Goal: Task Accomplishment & Management: Use online tool/utility

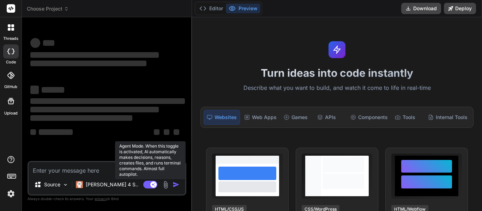
click at [154, 186] on rect at bounding box center [153, 185] width 6 height 6
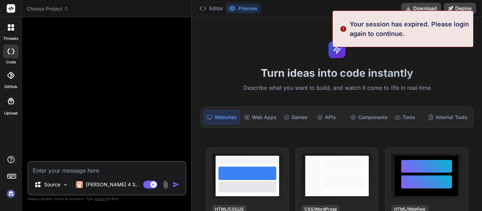
scroll to position [13, 0]
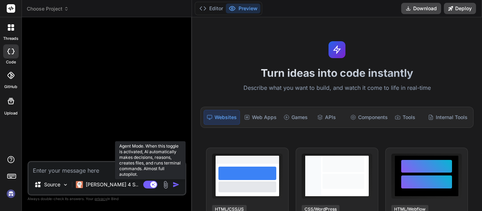
click at [149, 181] on icon at bounding box center [150, 185] width 14 height 8
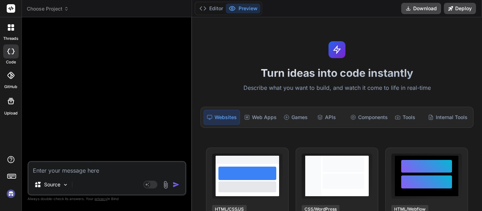
click at [13, 26] on icon at bounding box center [12, 25] width 3 height 3
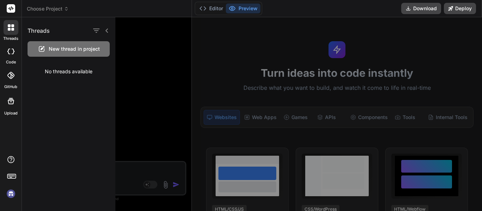
click at [7, 55] on div at bounding box center [11, 51] width 16 height 14
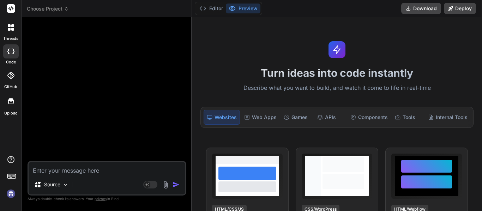
click at [10, 55] on div at bounding box center [11, 51] width 16 height 14
click at [8, 30] on icon at bounding box center [9, 29] width 3 height 3
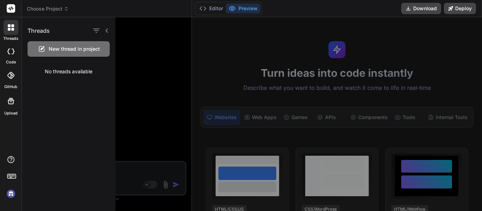
click at [390, 25] on div at bounding box center [309, 114] width 388 height 194
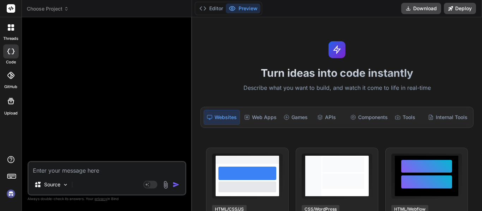
click at [10, 24] on div at bounding box center [11, 27] width 15 height 15
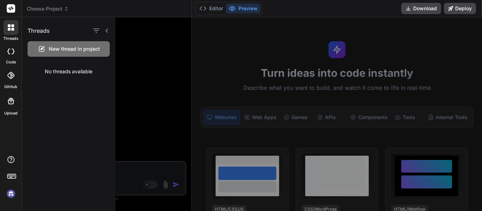
click at [61, 50] on span "New thread in project" at bounding box center [74, 48] width 51 height 7
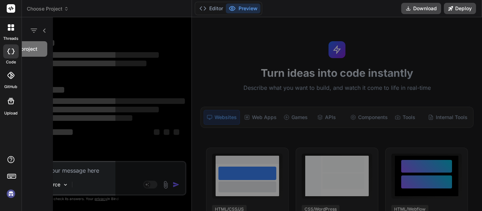
scroll to position [40, 0]
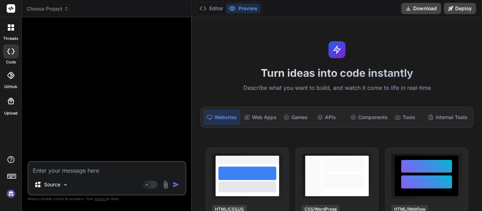
click at [13, 30] on icon at bounding box center [12, 29] width 3 height 3
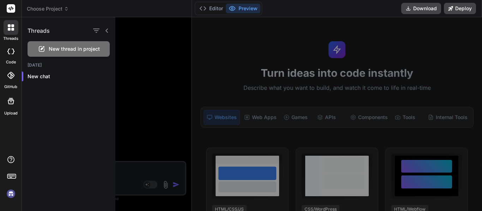
click at [12, 53] on icon at bounding box center [10, 52] width 7 height 6
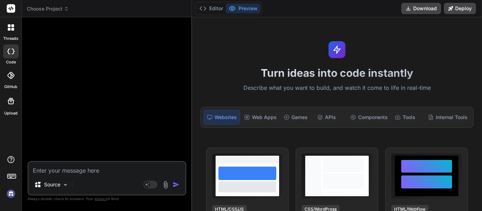
click at [8, 191] on img at bounding box center [11, 194] width 12 height 12
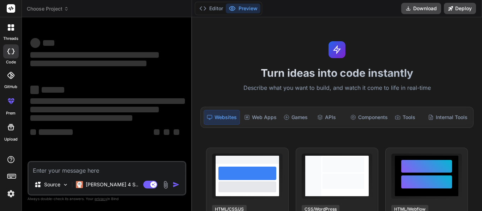
type textarea "x"
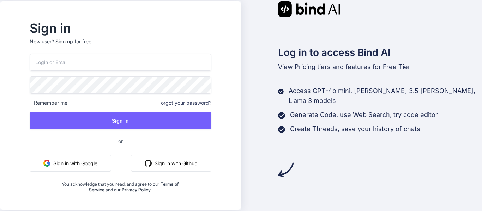
click at [77, 163] on button "Sign in with Google" at bounding box center [70, 163] width 81 height 17
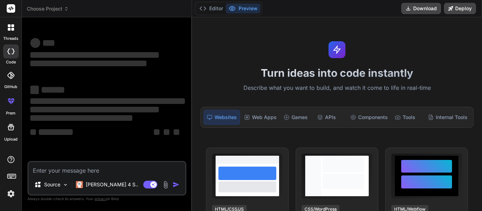
click at [13, 29] on icon at bounding box center [12, 29] width 3 height 3
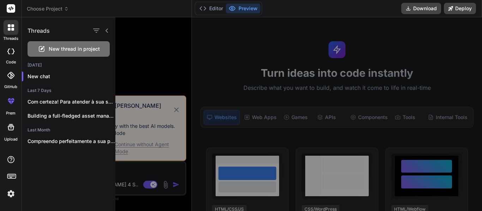
click at [186, 112] on div at bounding box center [309, 114] width 388 height 194
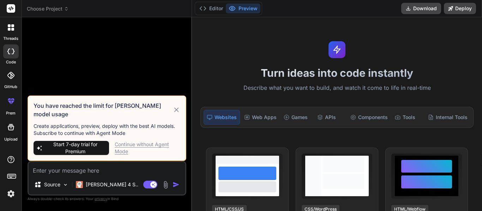
click at [179, 113] on icon at bounding box center [176, 110] width 8 height 8
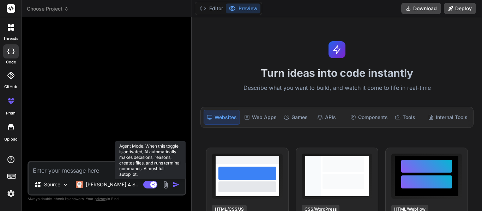
click at [149, 186] on rect at bounding box center [150, 185] width 14 height 8
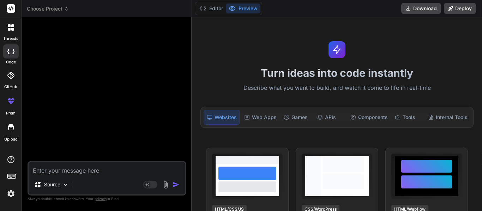
click at [5, 32] on div at bounding box center [11, 27] width 15 height 15
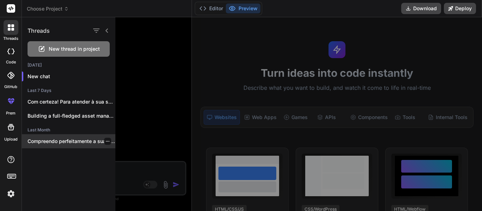
click at [71, 143] on p "Compreendo perfeitamente a sua pergunta e o..." at bounding box center [71, 141] width 88 height 7
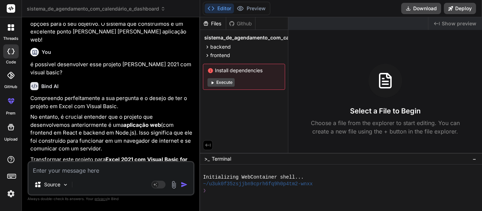
scroll to position [1390, 0]
click at [11, 194] on img at bounding box center [11, 194] width 12 height 12
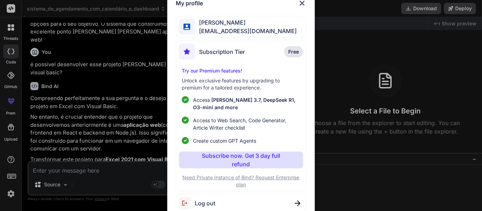
click at [207, 204] on span "Log out" at bounding box center [205, 203] width 20 height 8
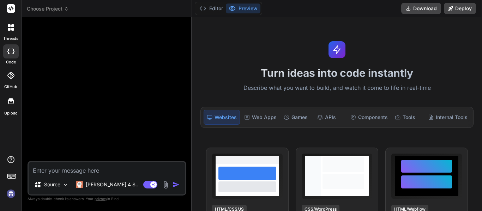
type textarea "x"
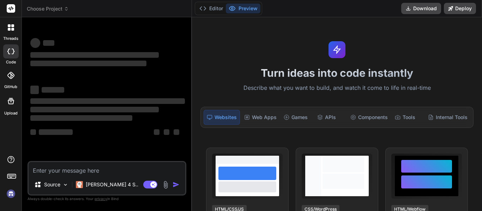
click at [10, 196] on img at bounding box center [11, 194] width 12 height 12
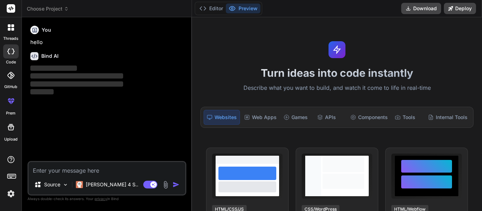
click at [7, 30] on div at bounding box center [11, 27] width 15 height 15
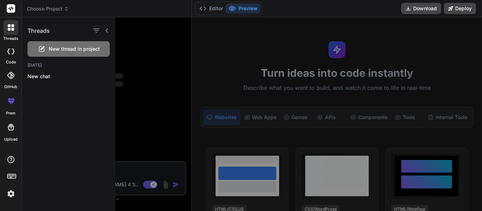
click at [8, 45] on div at bounding box center [11, 51] width 16 height 14
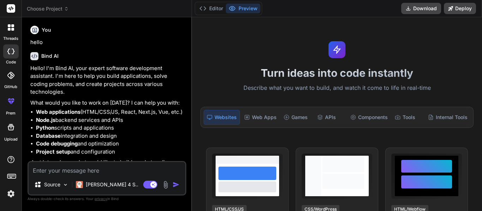
scroll to position [15, 0]
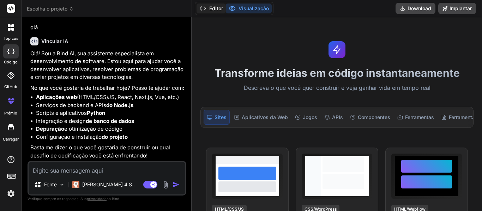
click at [209, 6] on font "Editor" at bounding box center [216, 8] width 14 height 6
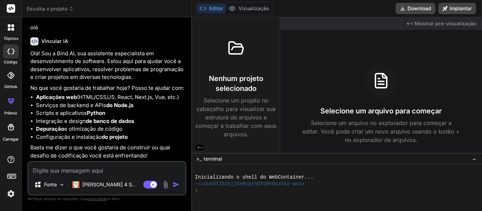
scroll to position [36, 0]
click at [8, 129] on icon at bounding box center [11, 127] width 6 height 6
type textarea "x"
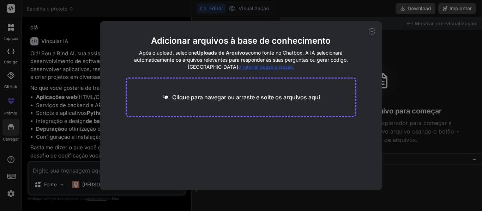
click at [265, 99] on font "Clique para navegar ou arraste e solte os arquivos aqui" at bounding box center [246, 97] width 148 height 7
type input "C:\fakepath\index.html"
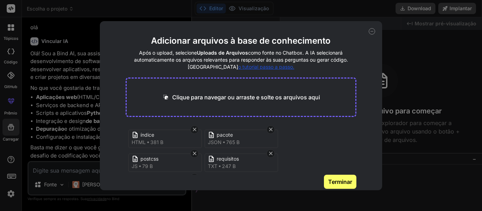
click at [371, 31] on icon at bounding box center [372, 31] width 2 height 0
type textarea "x"
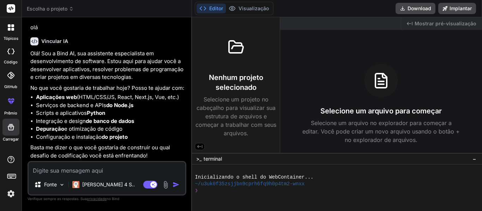
click at [5, 56] on div at bounding box center [11, 51] width 16 height 14
click at [10, 29] on icon at bounding box center [9, 29] width 3 height 3
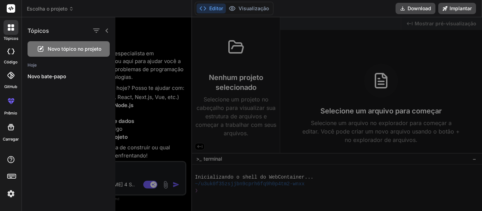
click at [150, 40] on div at bounding box center [309, 114] width 388 height 194
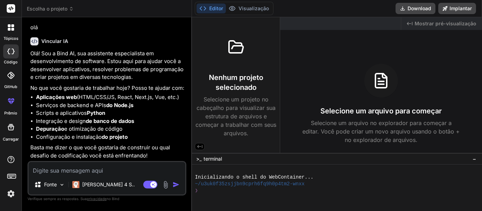
click at [104, 174] on textarea at bounding box center [107, 168] width 157 height 13
type textarea "P"
type textarea "x"
type textarea "Pr"
type textarea "x"
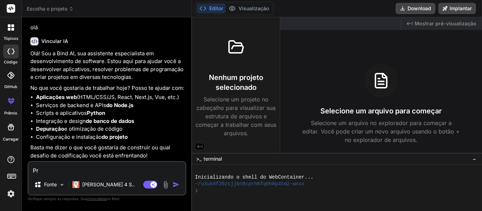
type textarea "Pre"
type textarea "x"
type textarea "Prec"
type textarea "x"
type textarea "Preci"
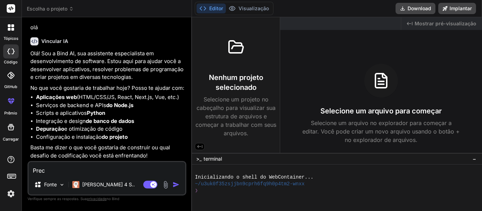
type textarea "x"
type textarea "Precis"
type textarea "x"
type textarea "Preciso"
type textarea "x"
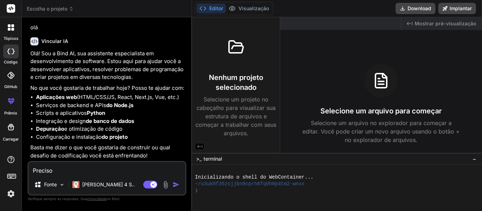
type textarea "Preciso"
type textarea "x"
type textarea "Preciso c"
type textarea "x"
type textarea "Preciso cr"
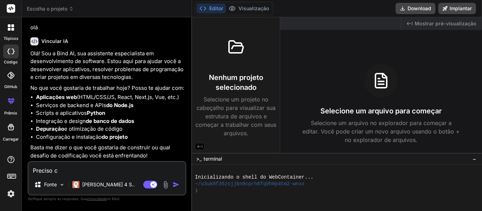
type textarea "x"
type textarea "Preciso cri"
type textarea "x"
type textarea "Preciso cria"
type textarea "x"
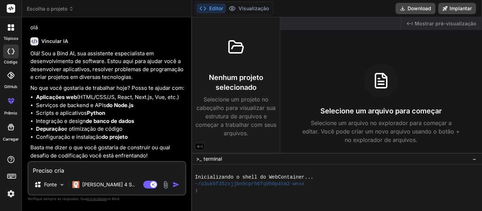
type textarea "Preciso criar"
type textarea "x"
type textarea "Preciso criar"
type textarea "x"
type textarea "Preciso criar u"
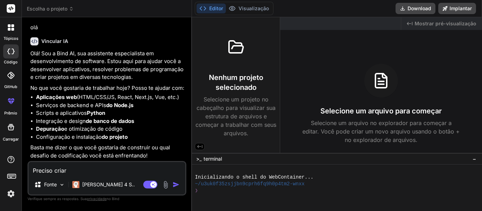
type textarea "x"
type textarea "Preciso criar um"
type textarea "x"
type textarea "Preciso criar um"
type textarea "x"
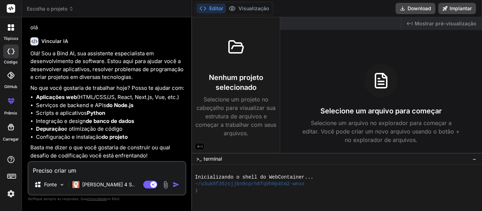
type textarea "Preciso criar um g"
type textarea "x"
type textarea "Preciso criar um ge"
type textarea "x"
type textarea "Preciso criar um ges"
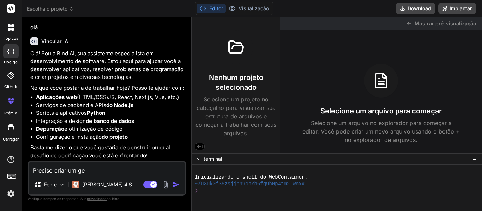
type textarea "x"
type textarea "Preciso criar um gest"
type textarea "x"
type textarea "Preciso criar um gesto"
type textarea "x"
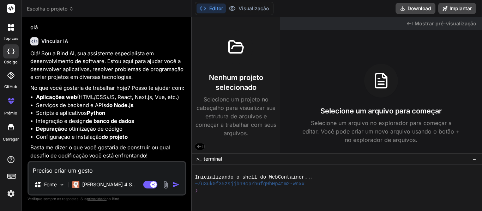
type textarea "Preciso criar um gestor"
type textarea "x"
type textarea "Preciso criar um gestor"
type textarea "x"
type textarea "Preciso criar um gestor d"
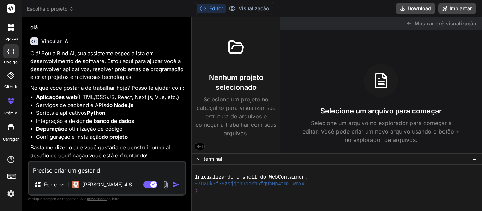
type textarea "x"
type textarea "Preciso criar um gestor de"
type textarea "x"
type textarea "Preciso criar um gestor de"
type textarea "x"
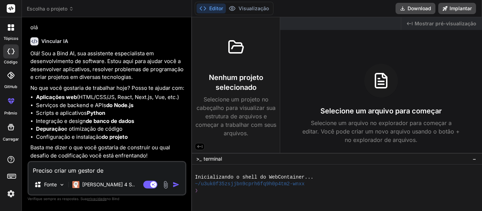
type textarea "Preciso criar um gestor de p"
type textarea "x"
type textarea "Preciso criar um gestor de pr"
type textarea "x"
type textarea "Preciso criar um gestor de pro"
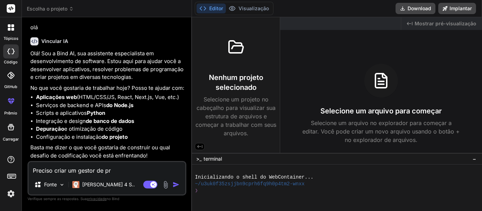
type textarea "x"
type textarea "Preciso criar um gestor de proj"
type textarea "x"
type textarea "Preciso criar um gestor de proje"
type textarea "x"
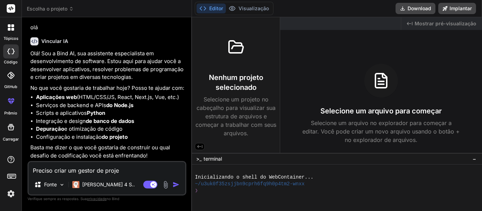
type textarea "Preciso criar um gestor de projet"
type textarea "x"
type textarea "Preciso criar um gestor de projeto"
type textarea "x"
type textarea "Preciso criar um gestor de projetos"
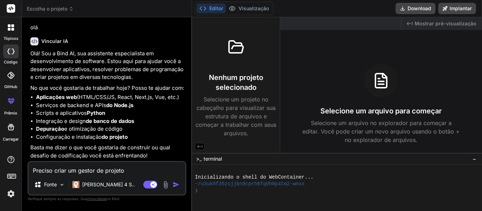
type textarea "x"
type textarea "Preciso criar um gestor de projetos"
type textarea "x"
type textarea "Preciso criar um gestor de projetos o"
type textarea "x"
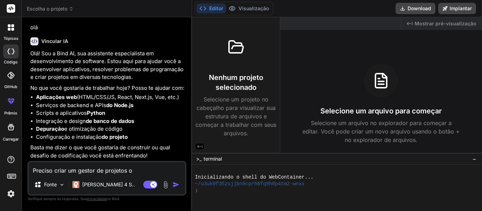
type textarea "Preciso criar um gestor de projetos on"
type textarea "x"
type textarea "Preciso criar um gestor de projetos ond"
type textarea "x"
type textarea "Preciso criar um gestor de projetos onde"
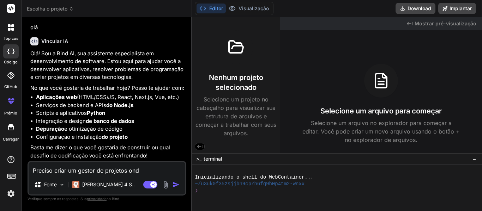
type textarea "x"
type textarea "Preciso criar um gestor de projetos onde"
type textarea "x"
type textarea "Preciso criar um gestor de projetos onde t"
type textarea "x"
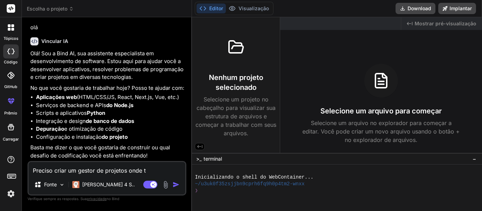
type textarea "Preciso criar um gestor de projetos onde te"
type textarea "x"
type textarea "Preciso criar um gestor de projetos onde ten"
type textarea "x"
type textarea "Preciso criar um gestor de projetos onde tenh"
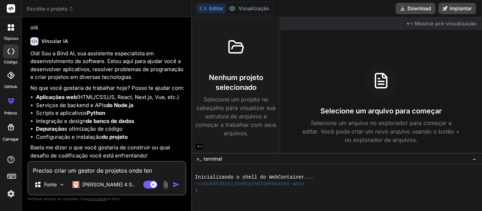
type textarea "x"
type textarea "Preciso criar um gestor de projetos onde tenha"
type textarea "x"
type textarea "Preciso criar um gestor de projetos onde tenha:"
type textarea "x"
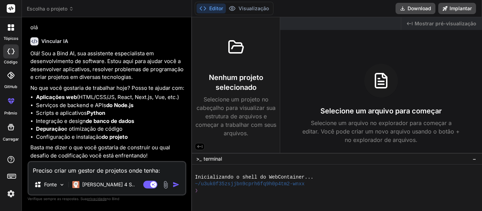
type textarea "Preciso criar um gestor de projetos onde tenha:"
type textarea "x"
type textarea "Preciso criar um gestor de projetos onde tenha: l"
type textarea "x"
type textarea "Preciso criar um gestor de projetos onde tenha: lo"
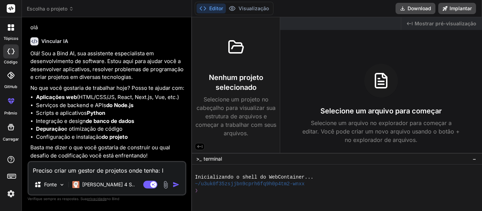
type textarea "x"
type textarea "Preciso criar um gestor de projetos onde tenha: log"
type textarea "x"
type textarea "Preciso criar um gestor de projetos onde tenha: logi"
type textarea "x"
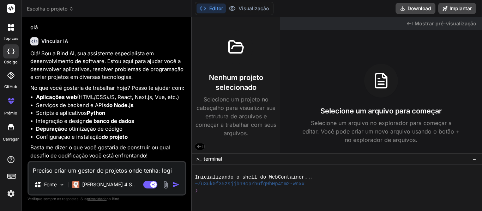
type textarea "Preciso criar um gestor de projetos onde tenha: login"
type textarea "x"
type textarea "Preciso criar um gestor de projetos onde tenha: login"
type textarea "x"
type textarea "Preciso criar um gestor de projetos onde tenha: login e"
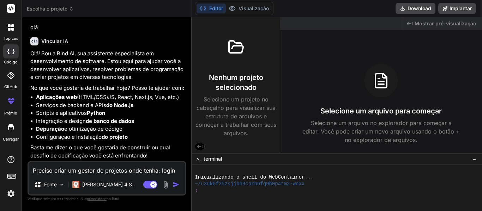
type textarea "x"
type textarea "Preciso criar um gestor de projetos onde tenha: login es"
type textarea "x"
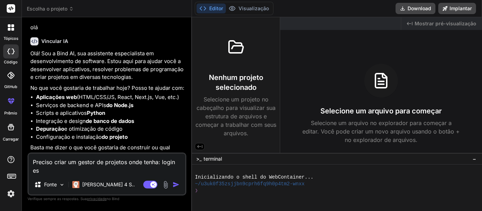
type textarea "Preciso criar um gestor de projetos onde tenha: login ese"
type textarea "x"
type textarea "Preciso criar um gestor de projetos onde tenha: login esen"
type textarea "x"
type textarea "Preciso criar um gestor de projetos onde tenha: login esenh"
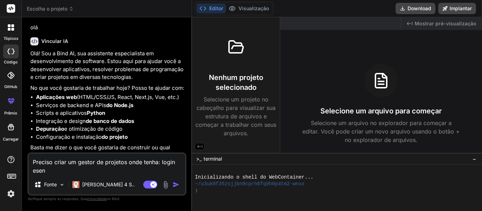
type textarea "x"
type textarea "Preciso criar um gestor de projetos onde tenha: login esenha"
type textarea "x"
type textarea "Preciso criar um gestor de projetos onde tenha: login esenh"
type textarea "x"
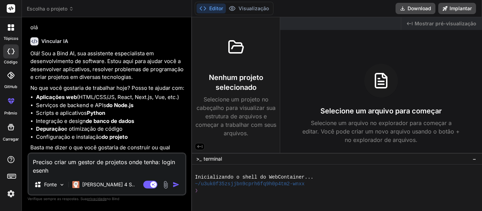
type textarea "Preciso criar um gestor de projetos onde tenha: login esen"
type textarea "x"
type textarea "Preciso criar um gestor de projetos onde tenha: login ese"
type textarea "x"
type textarea "Preciso criar um gestor de projetos onde tenha: login es"
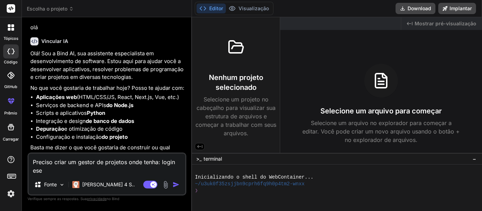
type textarea "x"
type textarea "Preciso criar um gestor de projetos onde tenha: login e"
type textarea "x"
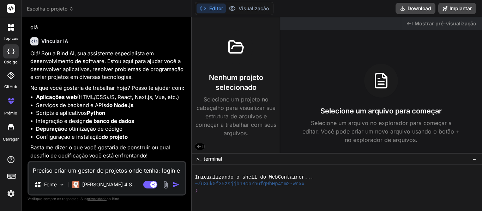
type textarea "Preciso criar um gestor de projetos onde tenha: login e"
type textarea "x"
type textarea "Preciso criar um gestor de projetos onde tenha: login e s"
type textarea "x"
type textarea "Preciso criar um gestor de projetos onde tenha: login e se"
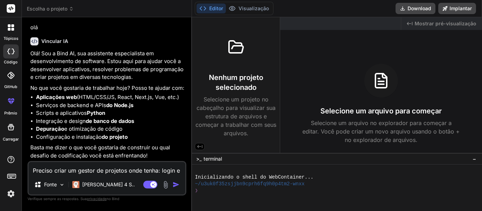
type textarea "x"
type textarea "Preciso criar um gestor de projetos onde tenha: login e sen"
type textarea "x"
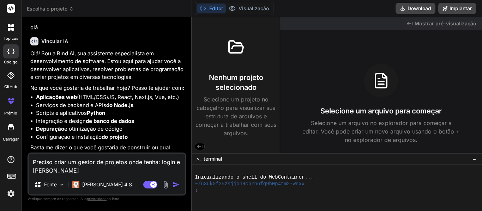
type textarea "Preciso criar um gestor de projetos onde tenha: login e senh"
type textarea "x"
type textarea "Preciso criar um gestor de projetos onde tenha: login e senha"
type textarea "x"
type textarea "Preciso criar um gestor de projetos onde tenha: login e senha,"
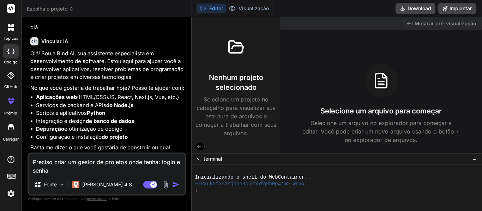
type textarea "x"
drag, startPoint x: 76, startPoint y: 169, endPoint x: 16, endPoint y: 156, distance: 61.4
click at [11, 157] on div "tópicos código GitHub prêmio Carregar Escolha o projeto Created with Pixso. Vin…" at bounding box center [241, 105] width 482 height 211
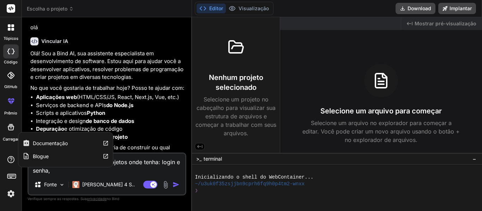
type textarea "P"
type textarea "x"
type textarea "Po"
type textarea "x"
type textarea "Pod"
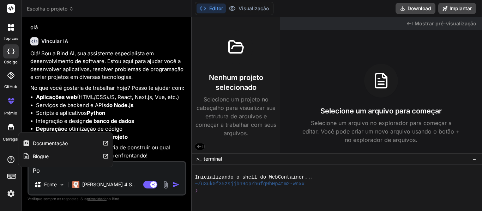
type textarea "x"
type textarea "Pode"
type textarea "x"
type textarea "Poder"
type textarea "x"
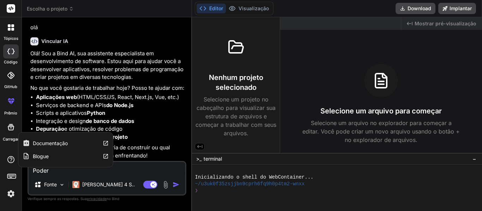
type textarea "Poderi"
type textarea "x"
type textarea "Poderia"
type textarea "x"
type textarea "Poderia"
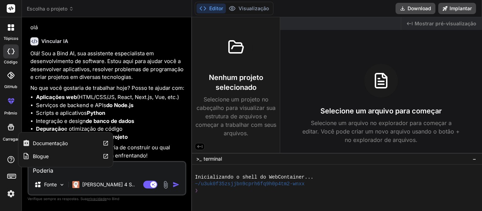
type textarea "x"
type textarea "Poderia g"
type textarea "x"
type textarea "Poderia ge"
type textarea "x"
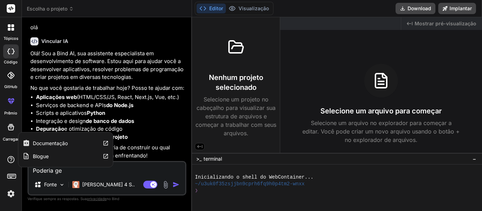
type textarea "Poderia ger"
type textarea "x"
type textarea "Poderia gera"
type textarea "x"
type textarea "Poderia gerar"
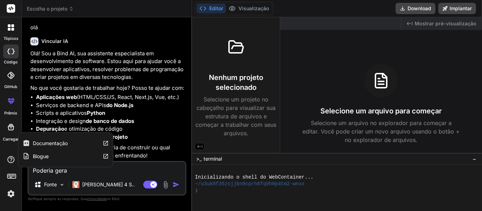
type textarea "x"
type textarea "Poderia gerar"
type textarea "x"
type textarea "Poderia gerar u"
type textarea "x"
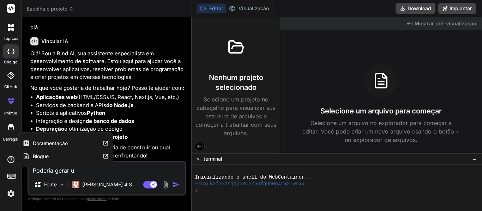
type textarea "Poderia gerar um"
type textarea "x"
type textarea "Poderia gerar um"
type textarea "x"
type textarea "Poderia gerar um g"
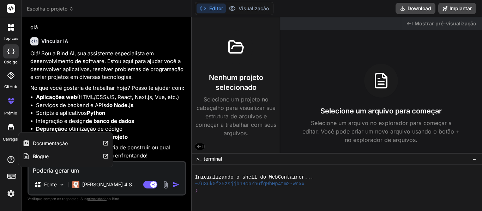
type textarea "x"
type textarea "Poderia gerar um ge"
type textarea "x"
type textarea "Poderia gerar um ges"
type textarea "x"
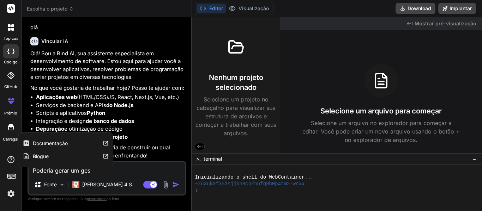
type textarea "Poderia gerar um gest"
type textarea "x"
type textarea "Poderia gerar um gesto"
type textarea "x"
type textarea "Poderia gerar um gestor"
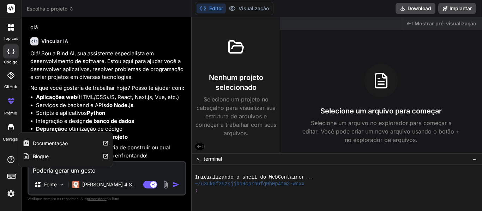
type textarea "x"
type textarea "Poderia gerar um gestor"
type textarea "x"
type textarea "Poderia gerar um gestor d"
type textarea "x"
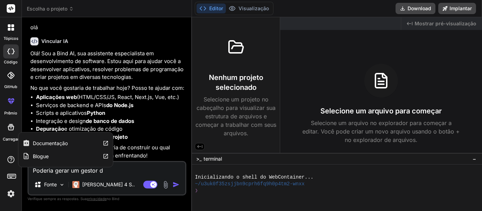
type textarea "Poderia gerar um gestor de"
type textarea "x"
type textarea "Poderia gerar um gestor de"
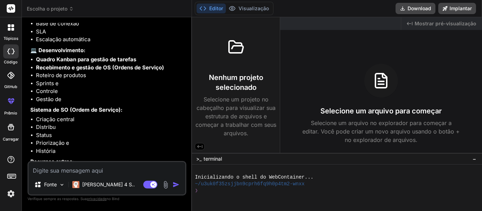
scroll to position [1056, 0]
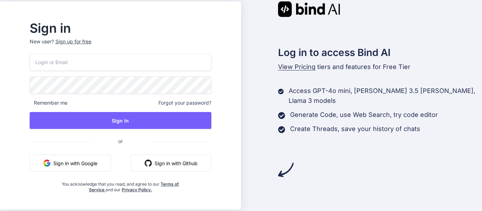
click at [91, 166] on button "Sign in with Google" at bounding box center [70, 163] width 81 height 17
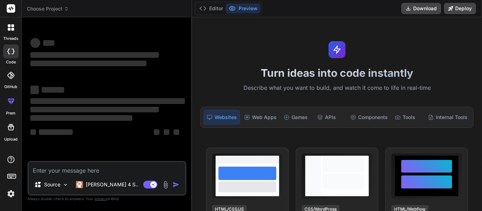
type textarea "x"
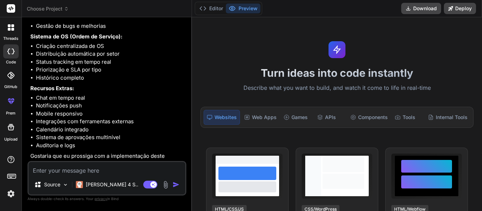
scroll to position [1103, 0]
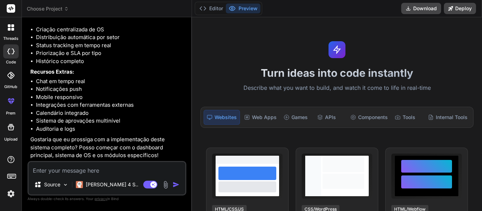
click at [84, 171] on textarea at bounding box center [107, 168] width 157 height 13
type textarea "s"
type textarea "x"
type textarea "si"
type textarea "x"
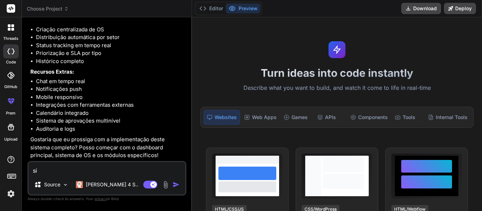
type textarea "sim"
type textarea "x"
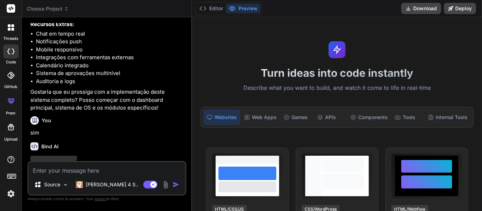
scroll to position [1176, 0]
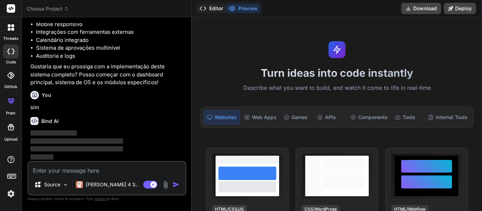
click at [215, 9] on button "Editor" at bounding box center [210, 9] width 29 height 10
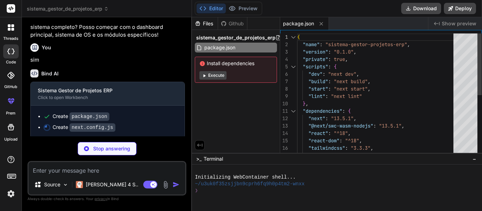
type textarea "x"
type textarea "/** @type {import('next').NextConfig} */ const nextConfig = { experimental: { a…"
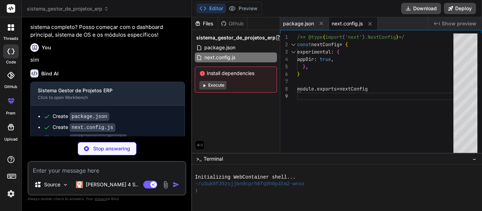
type textarea "x"
type textarea "}, }, plugins: [], }"
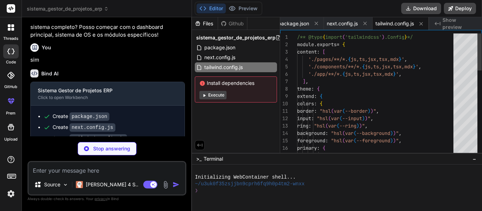
type textarea "x"
type textarea "module.exports = { plugins: { tailwindcss: {}, autoprefixer: {}, }, }"
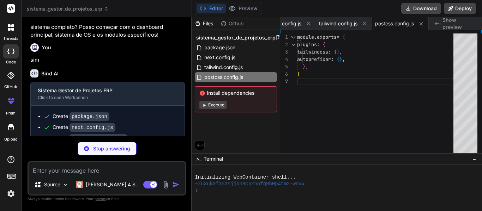
type textarea "x"
type textarea "@layer base { * { @apply border-border; } body { @apply bg-background text-fore…"
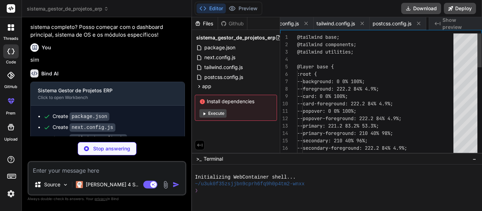
scroll to position [0, 108]
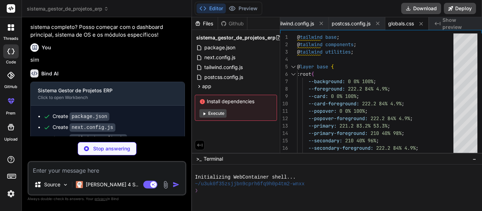
type textarea "x"
type textarea "</html> ) }"
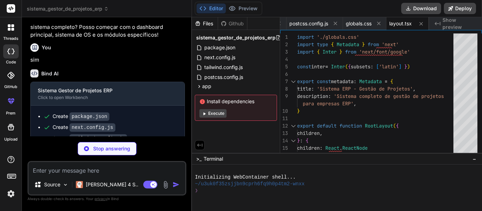
type textarea "x"
type textarea "<Sidebar activeModule={activeModule} setActiveModule={setActiveModule} /> <main…"
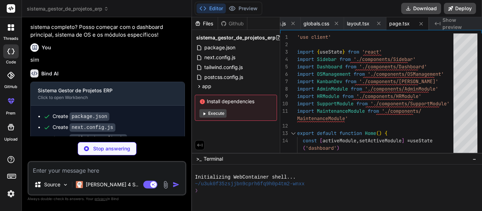
type textarea "x"
type textarea ") }"
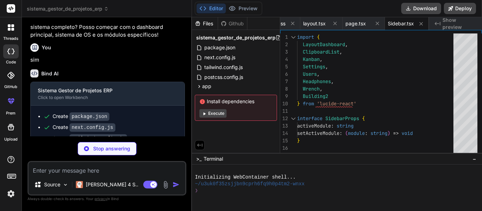
scroll to position [1303, 0]
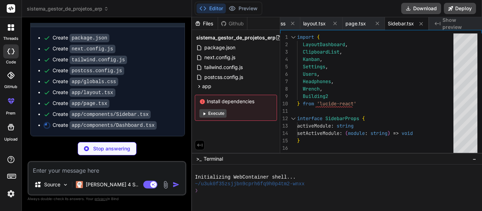
type textarea "x"
type textarea "</div> </div> ))} </div> </div> </div> </div> ) }"
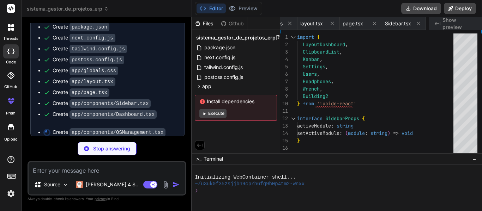
scroll to position [0, 287]
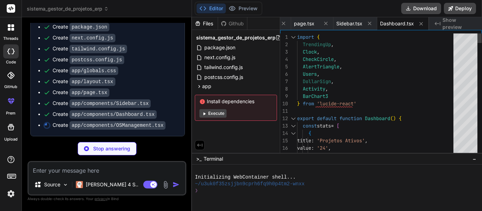
type textarea "x"
type textarea "<p className="text-gray-600">Tente ajustar os filtros ou criar uma nova ordem d…"
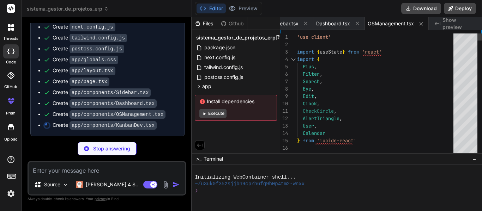
type textarea "x"
type textarea "</div> ) }"
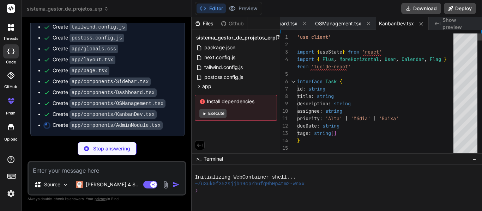
type textarea "x"
type textarea "</p> </div> </div> )} </div> </div> </div> ) }"
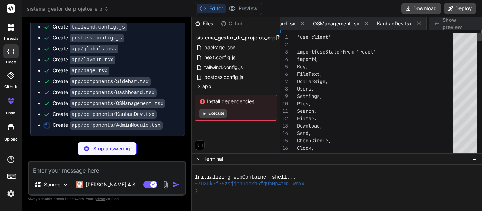
scroll to position [0, 461]
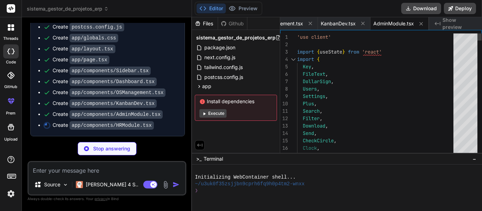
type textarea "x"
type textarea "<p className="text-sm text-gray-600">Este trimestre</p> </div> </div> </div> </…"
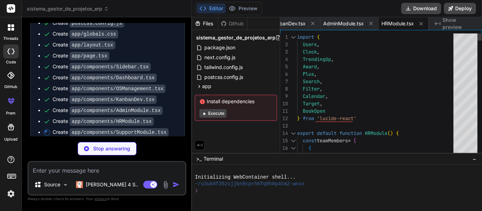
type textarea "x"
type textarea ") }"
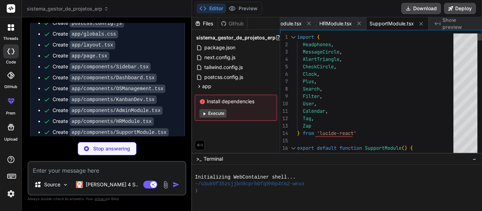
type textarea "x"
type textarea "</div> ) }"
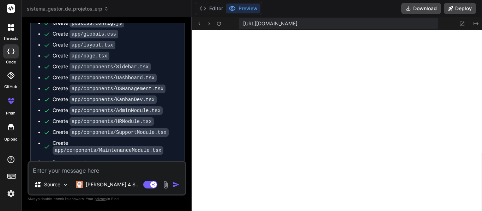
scroll to position [435, 0]
click at [422, 5] on button "Download" at bounding box center [421, 8] width 40 height 11
type textarea "x"
